Goal: Find specific page/section: Find specific page/section

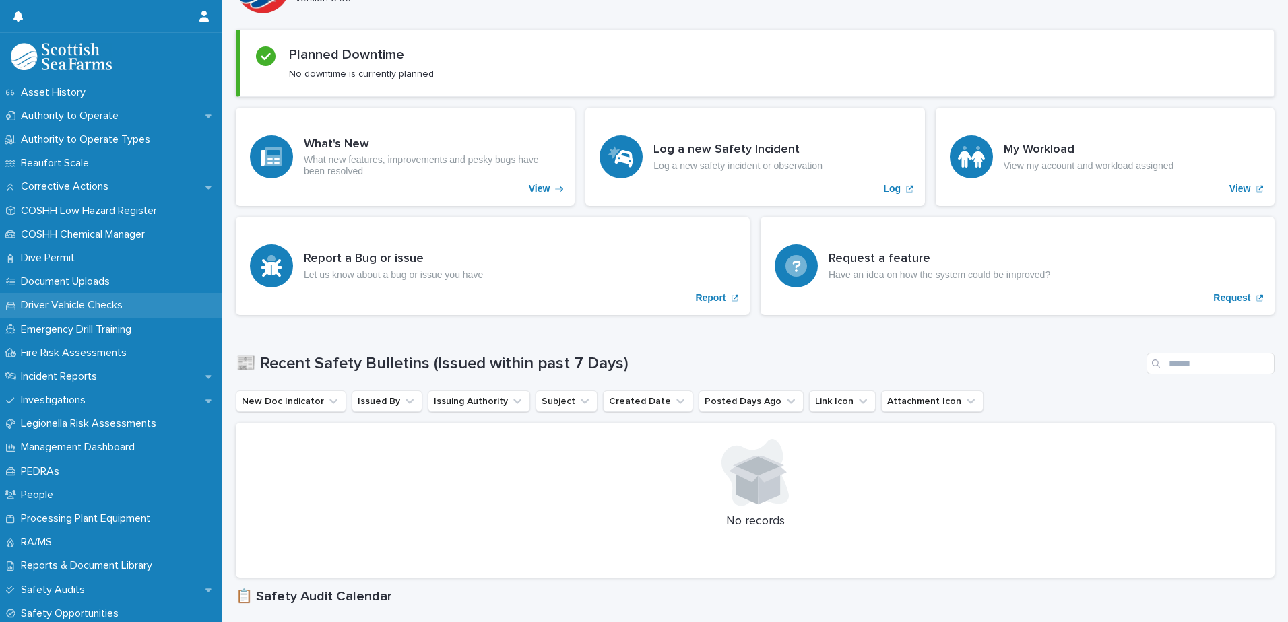
scroll to position [269, 0]
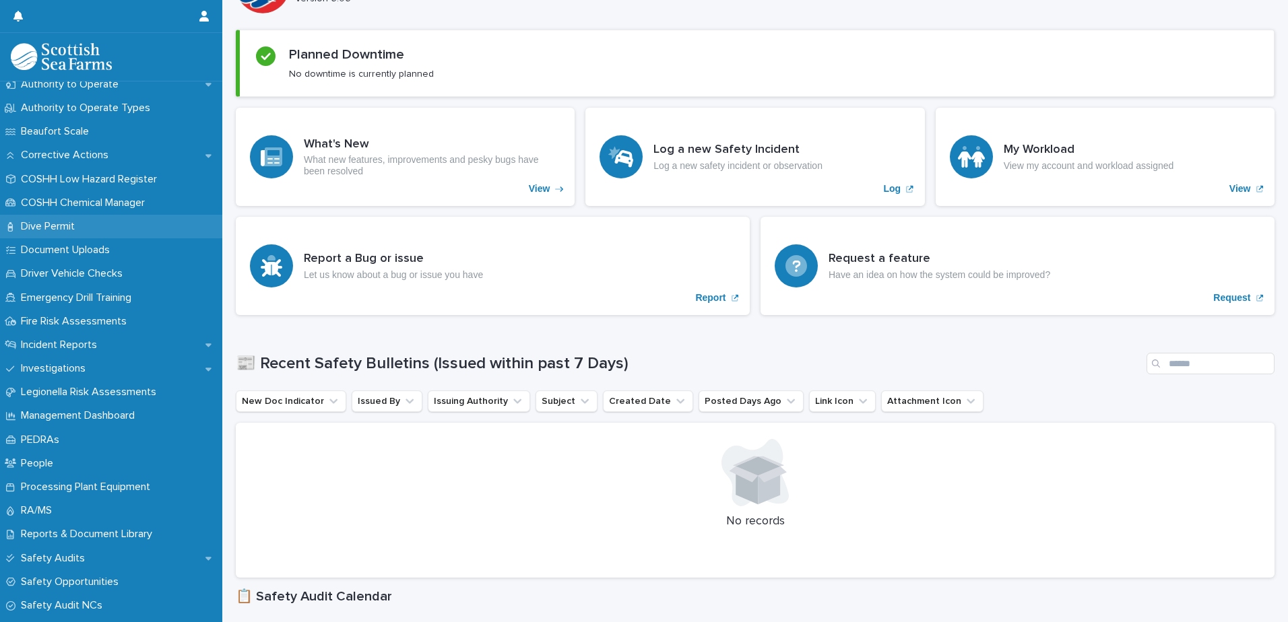
click at [67, 220] on p "Dive Permit" at bounding box center [50, 226] width 70 height 13
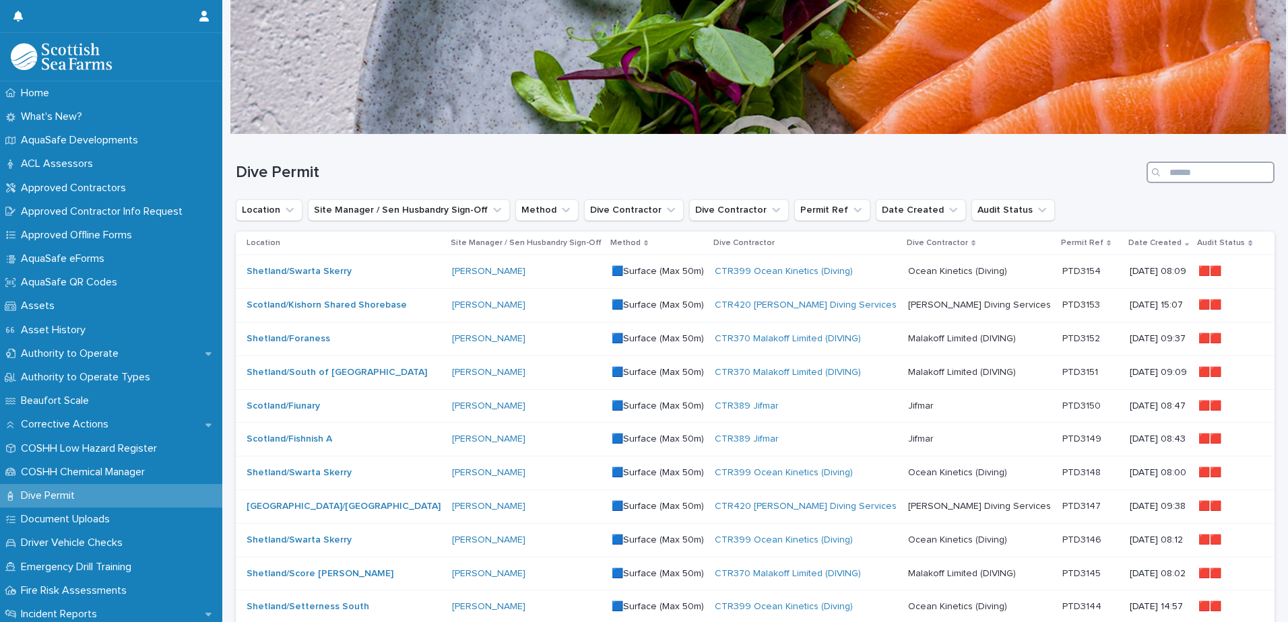
click at [1173, 170] on input "Search" at bounding box center [1210, 173] width 128 height 22
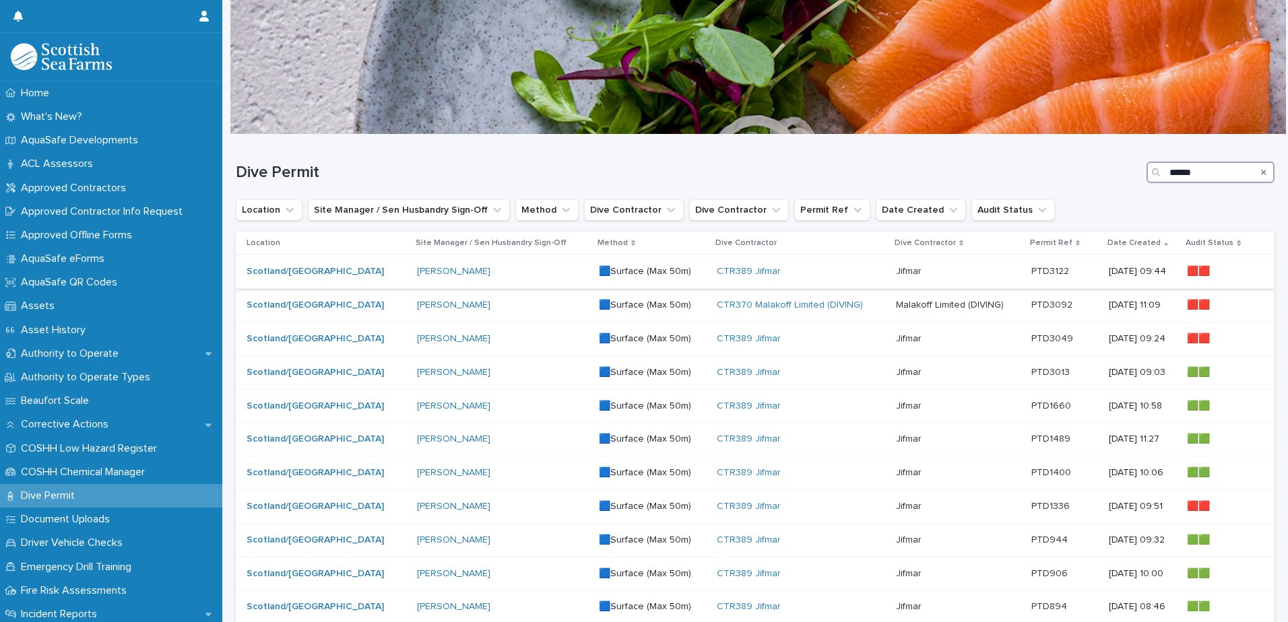
type input "******"
click at [475, 263] on div "[PERSON_NAME]" at bounding box center [502, 272] width 171 height 22
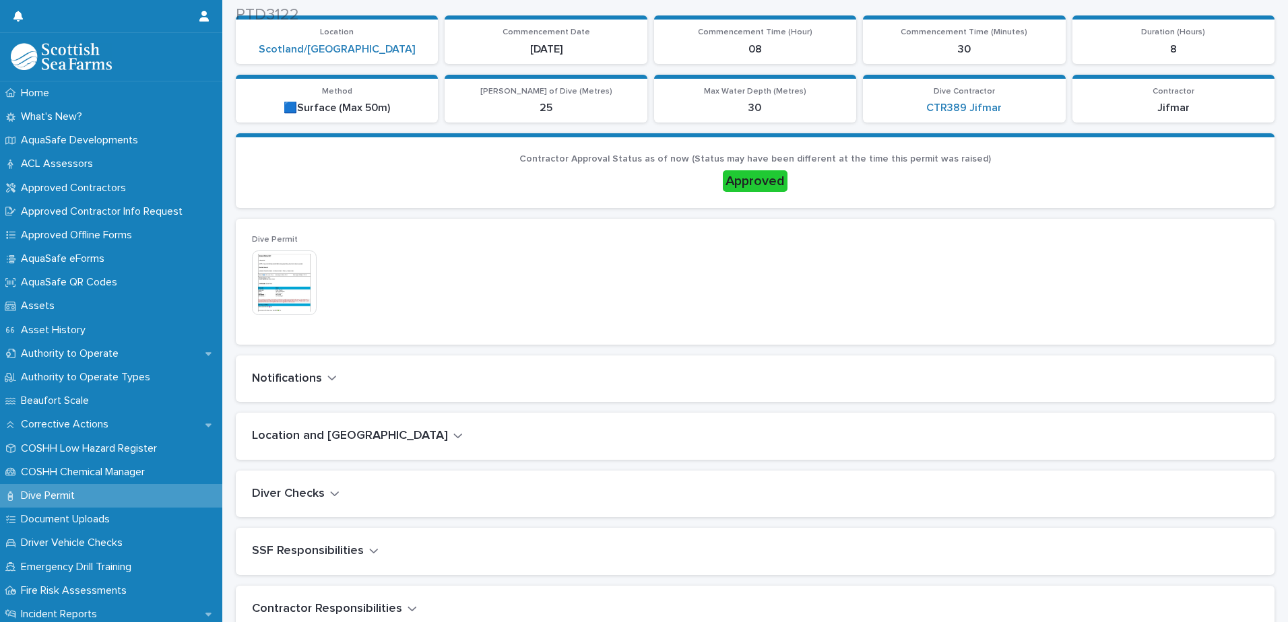
scroll to position [269, 0]
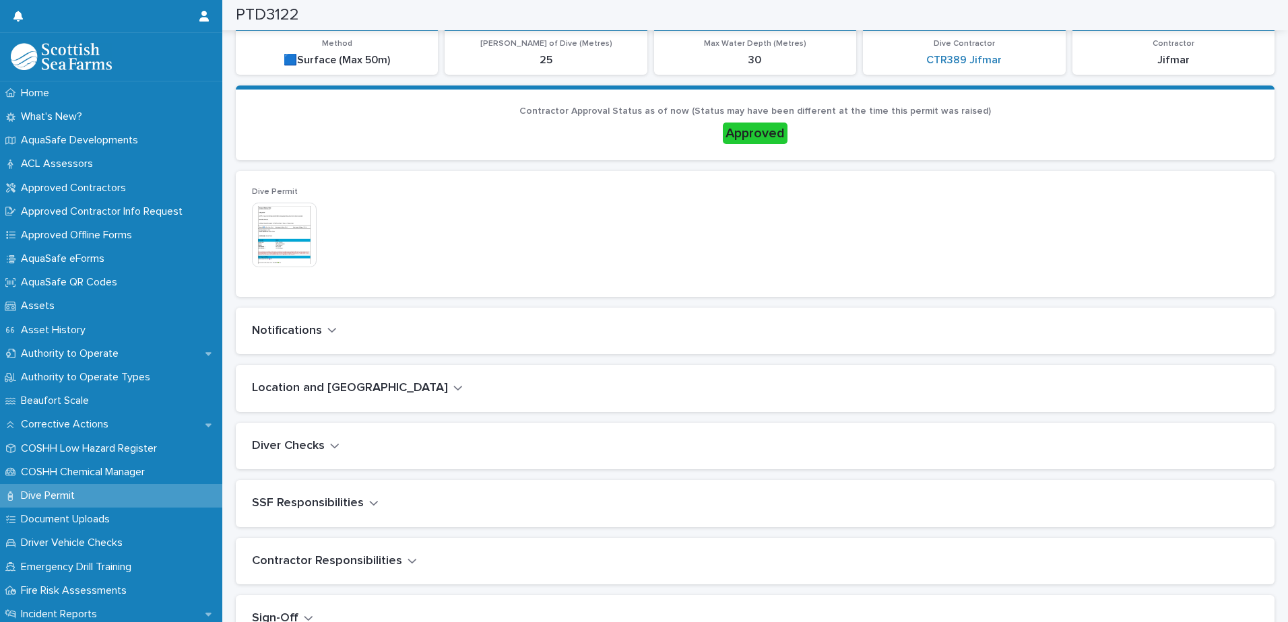
click at [287, 236] on img at bounding box center [284, 235] width 65 height 65
